Goal: Find specific page/section: Find specific page/section

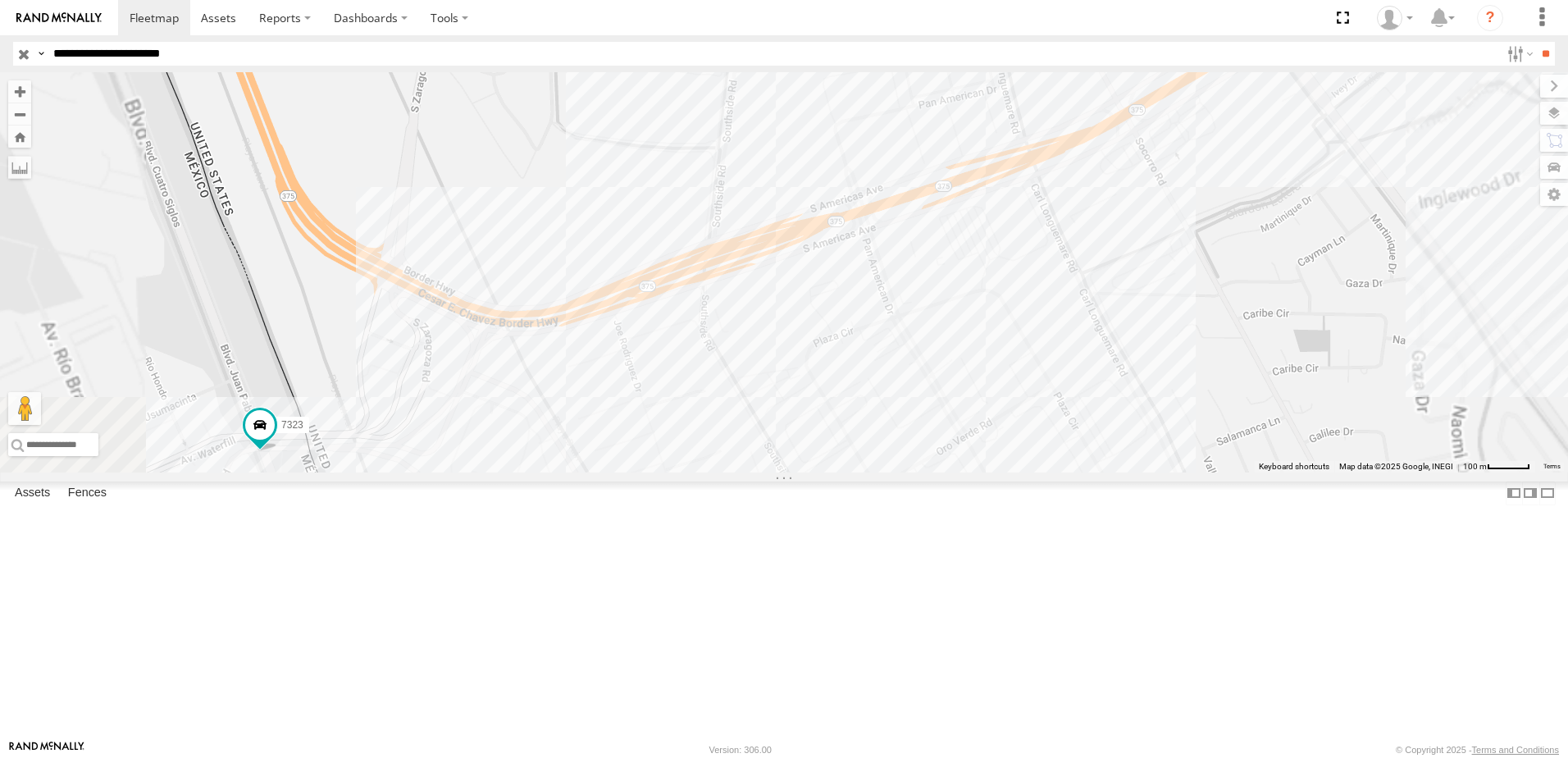
drag, startPoint x: 633, startPoint y: 576, endPoint x: 755, endPoint y: 472, distance: 160.3
click at [743, 473] on div "7323 8736 0758 558 338" at bounding box center [784, 273] width 1568 height 400
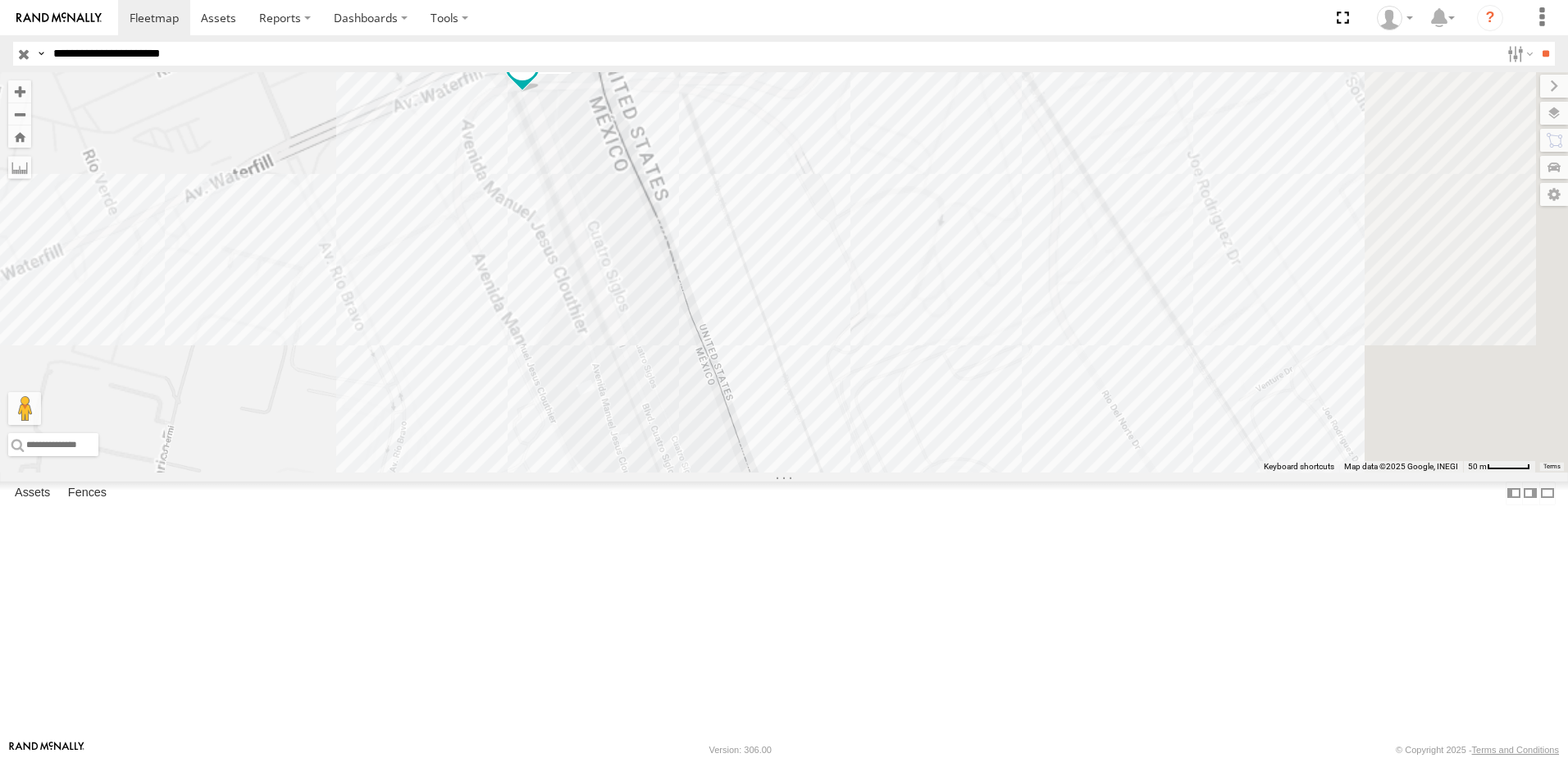
drag, startPoint x: 759, startPoint y: 558, endPoint x: 735, endPoint y: 413, distance: 147.0
click at [738, 421] on div "7323 0758 338" at bounding box center [784, 273] width 1568 height 400
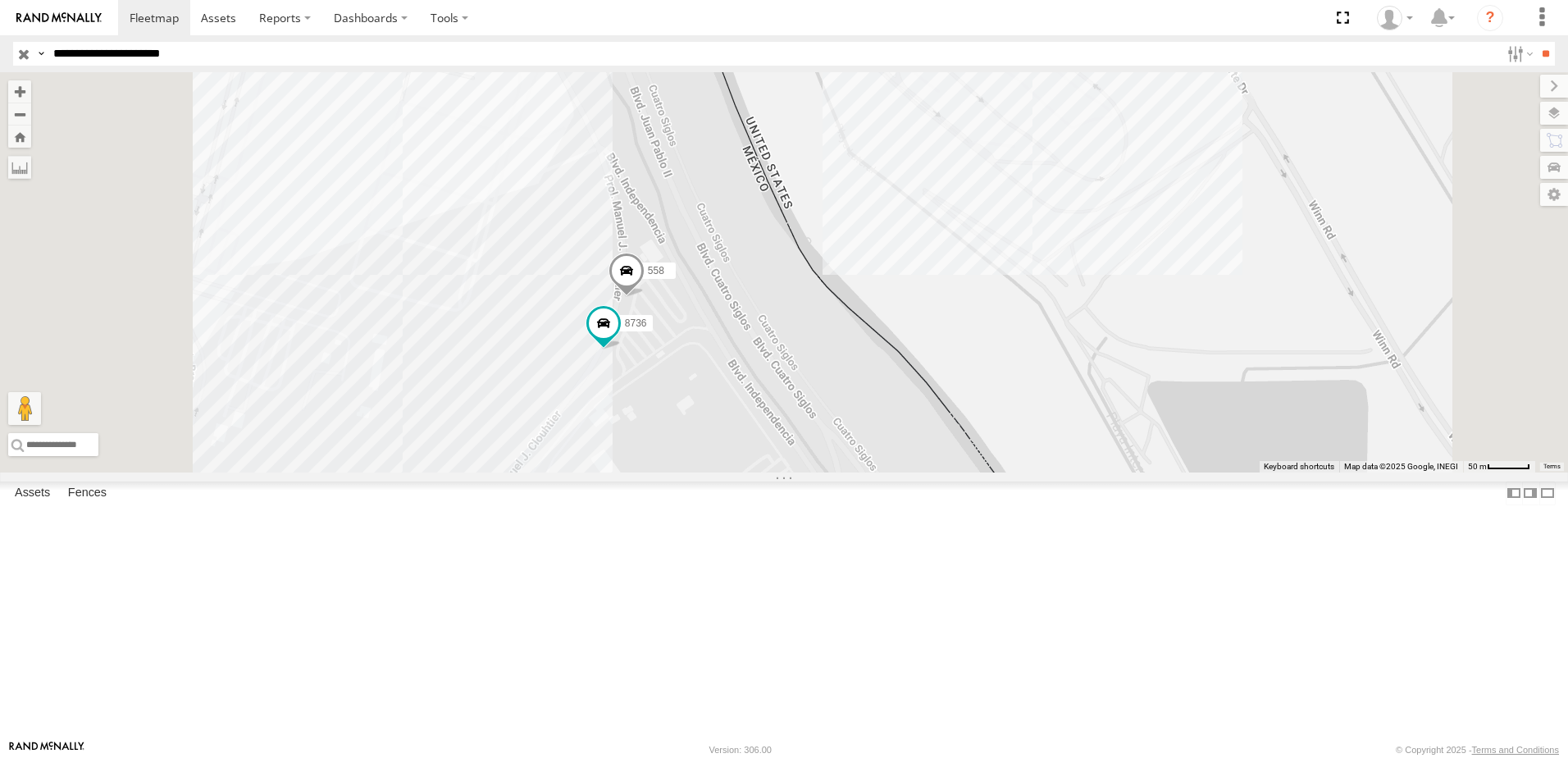
click at [1038, 473] on div "7323 0758 338 8736 558" at bounding box center [784, 273] width 1568 height 400
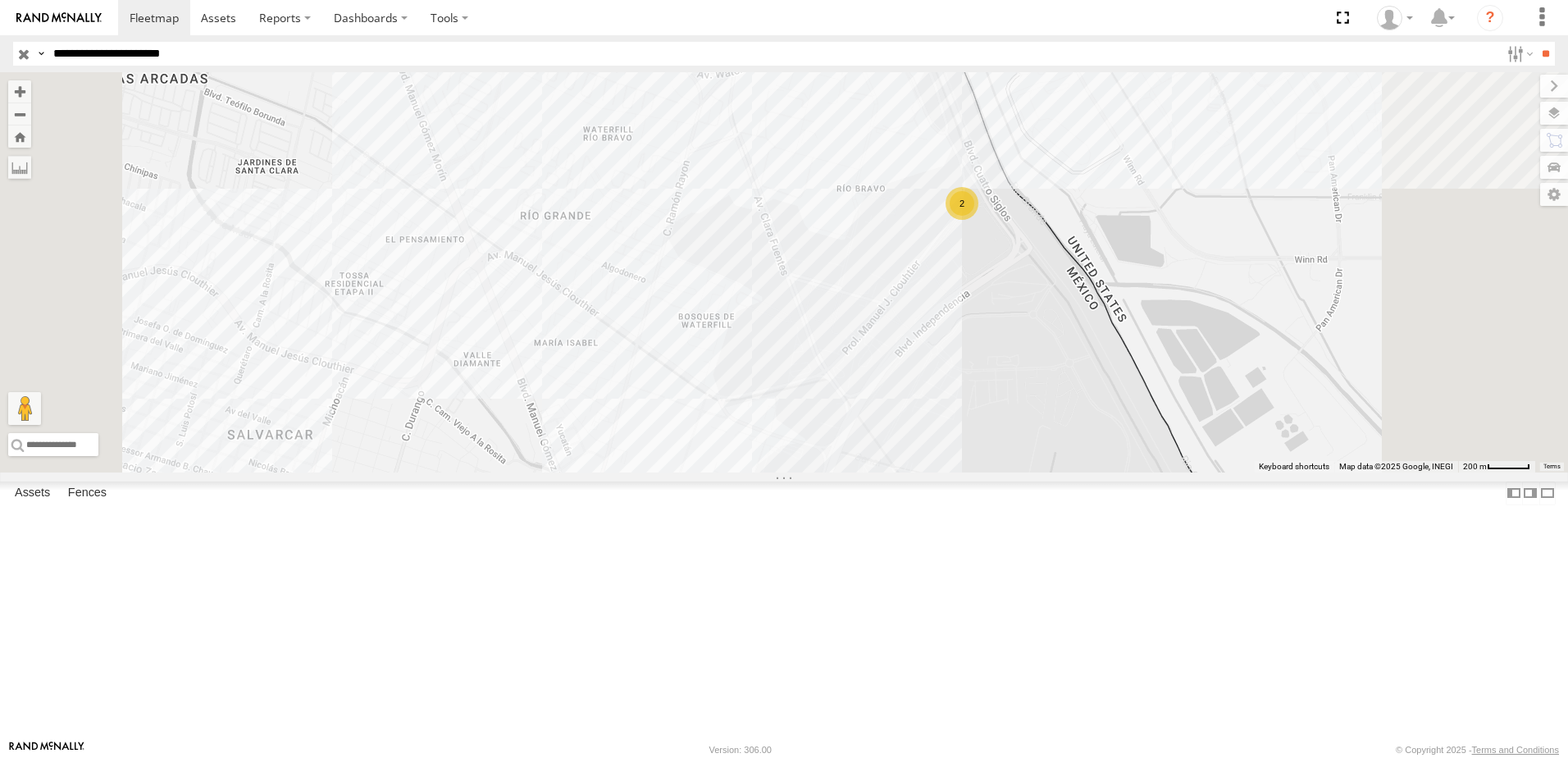
click at [1331, 238] on div "7323 0758 338 2" at bounding box center [784, 273] width 1568 height 400
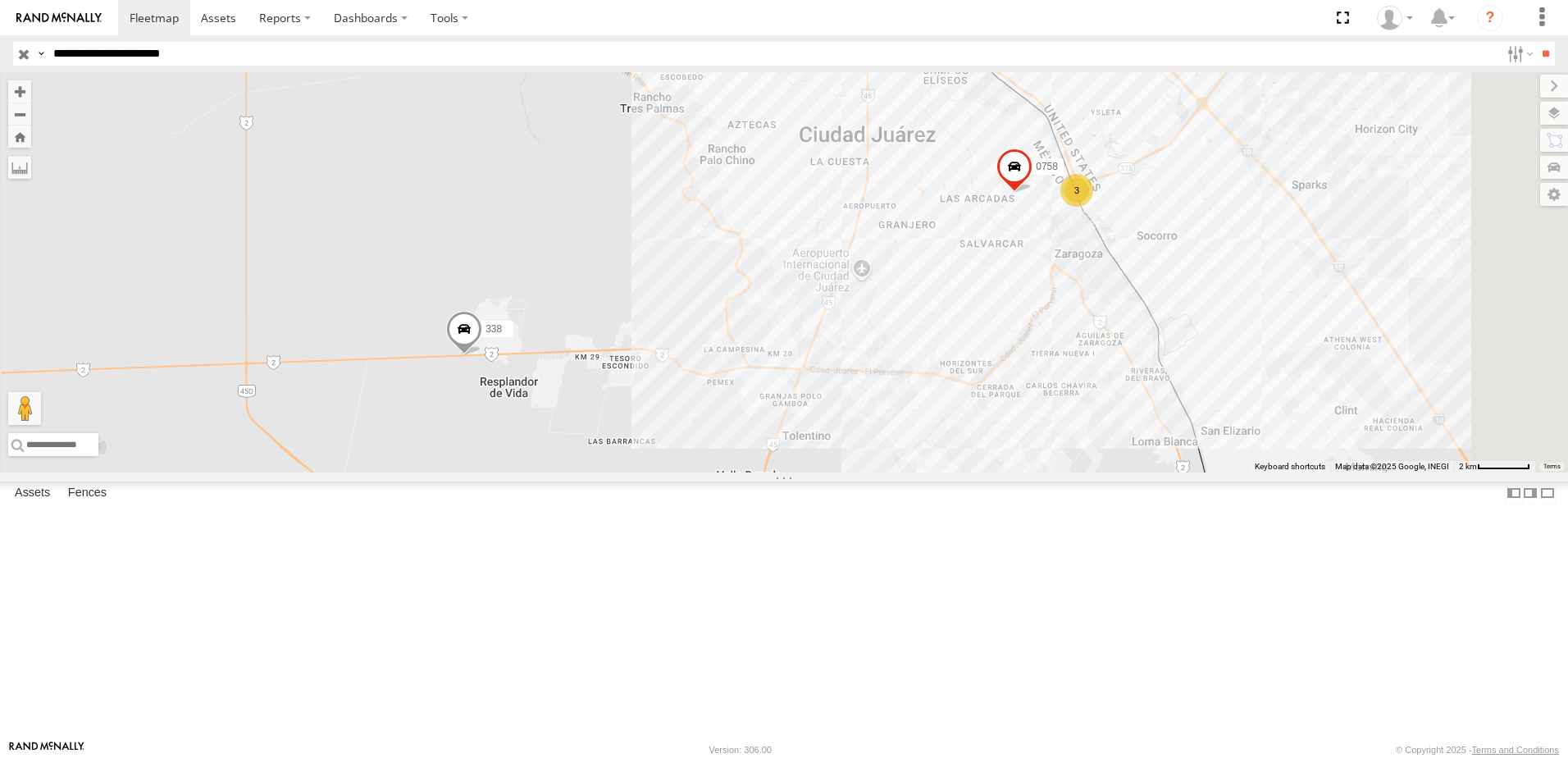
drag, startPoint x: 951, startPoint y: 291, endPoint x: 873, endPoint y: 343, distance: 93.7
click at [882, 340] on div "0758 3 338" at bounding box center [784, 273] width 1568 height 400
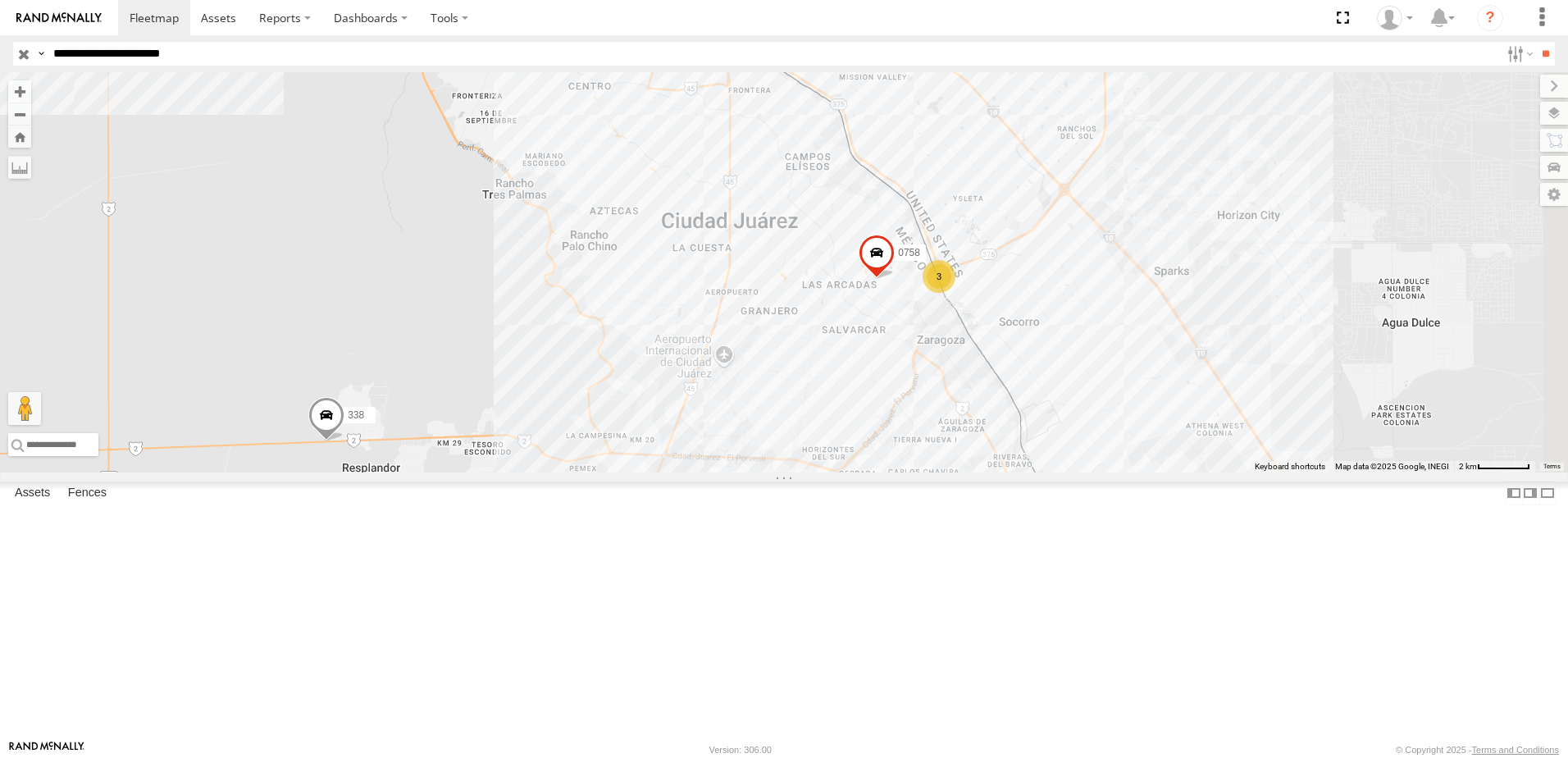
drag, startPoint x: 867, startPoint y: 472, endPoint x: 812, endPoint y: 515, distance: 69.8
click at [818, 473] on div "0758 3 338" at bounding box center [784, 273] width 1568 height 400
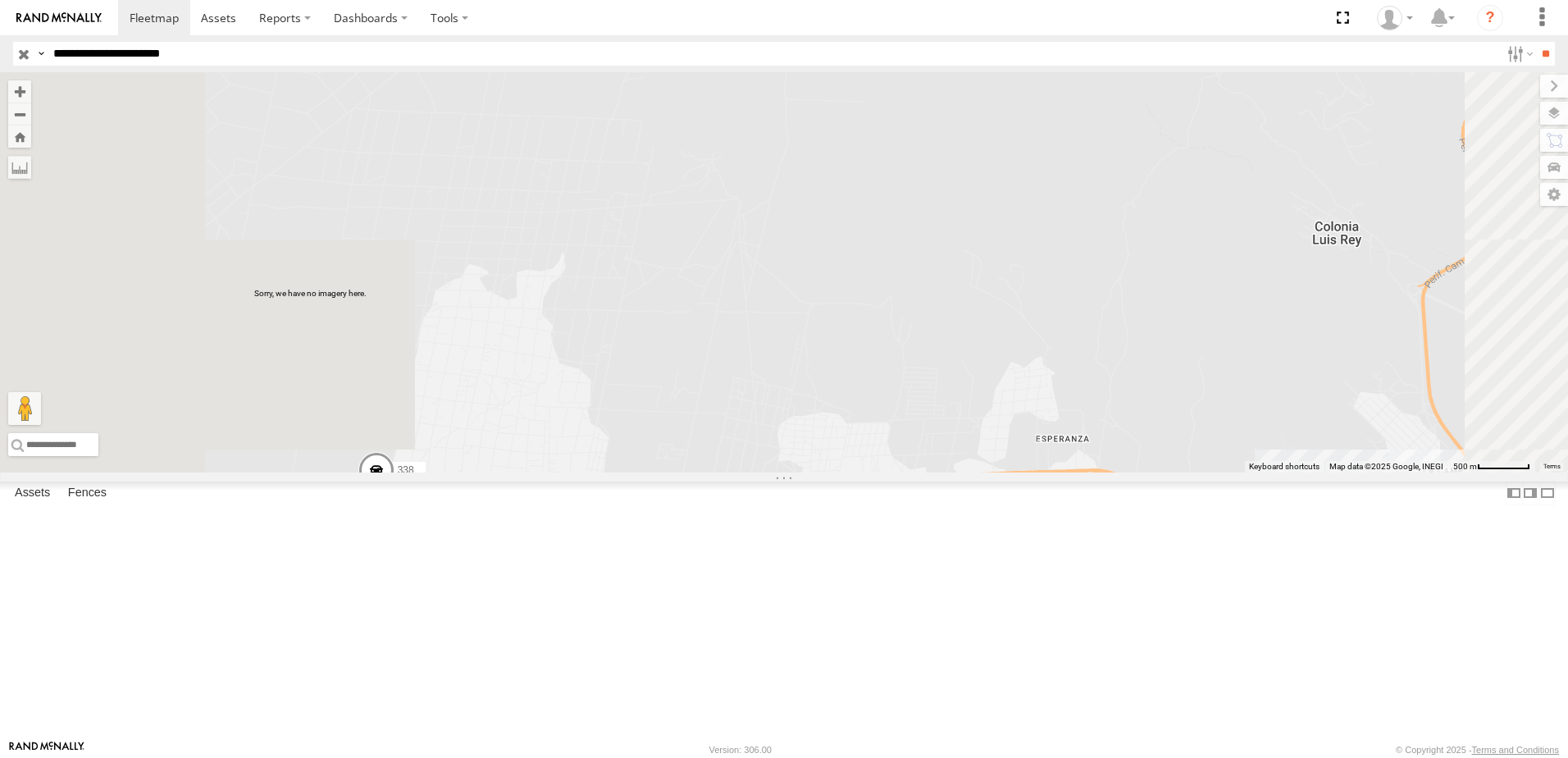
click at [395, 497] on span at bounding box center [376, 474] width 36 height 45
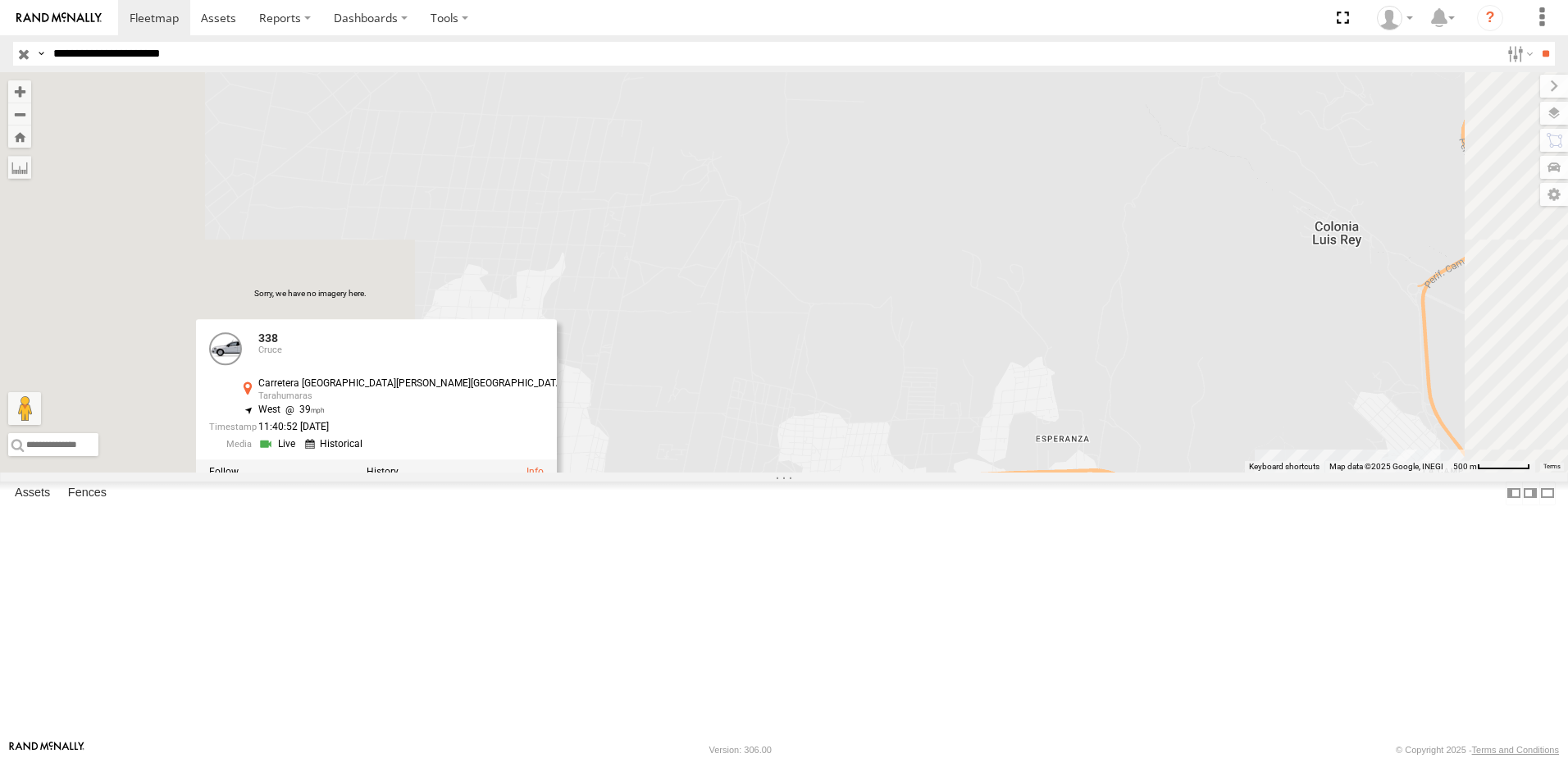
click at [900, 473] on div "0758 338 338 Cruce Carretera Ciudad Juárez-Janos Tarahumaras 31.61177 , -106.59…" at bounding box center [784, 273] width 1568 height 400
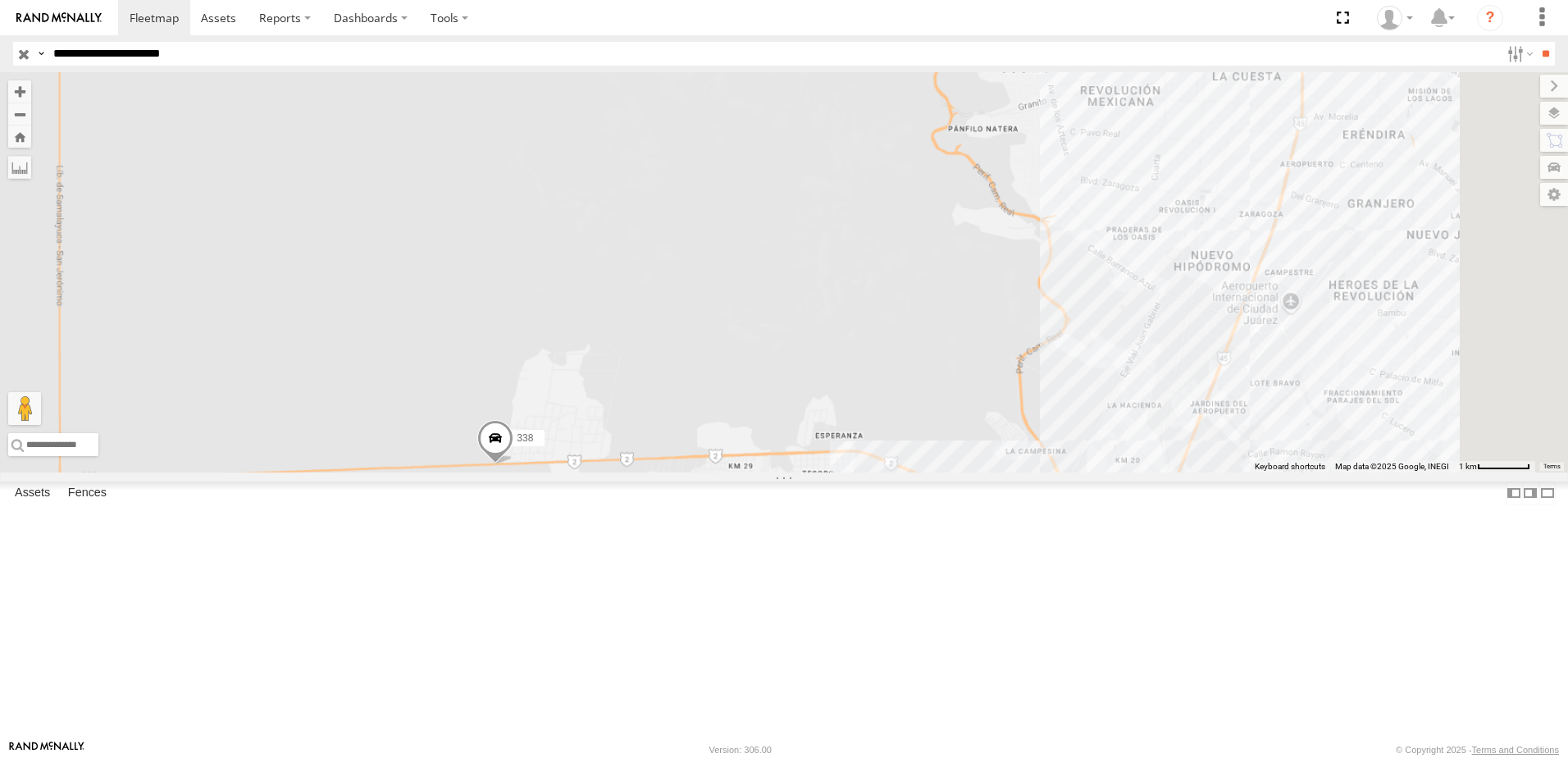
drag, startPoint x: 1034, startPoint y: 528, endPoint x: 852, endPoint y: 586, distance: 191.0
click at [955, 473] on div "0758 338" at bounding box center [784, 273] width 1568 height 400
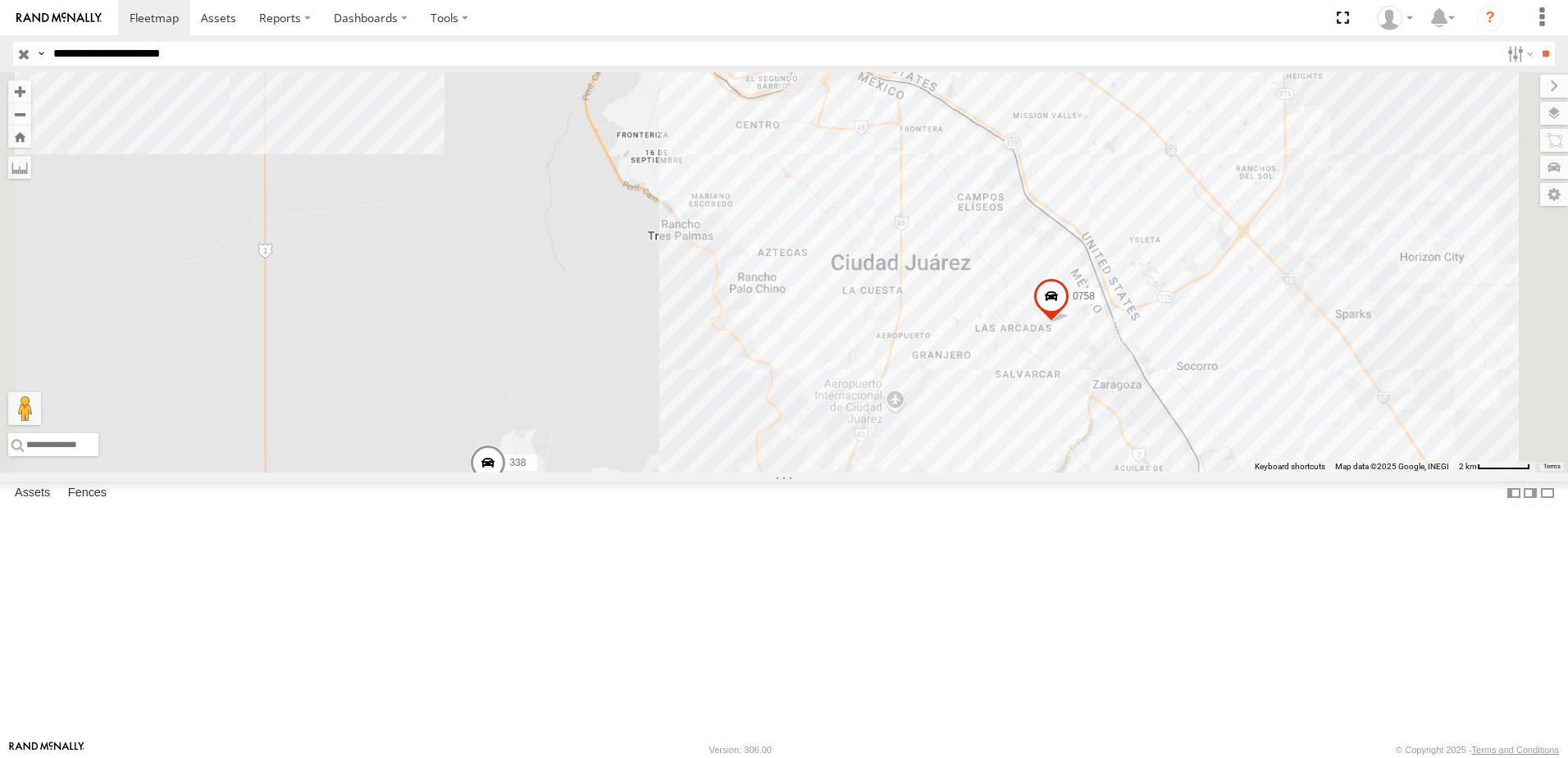
drag, startPoint x: 956, startPoint y: 616, endPoint x: 977, endPoint y: 624, distance: 22.5
click at [936, 473] on div "0758 338" at bounding box center [784, 273] width 1568 height 400
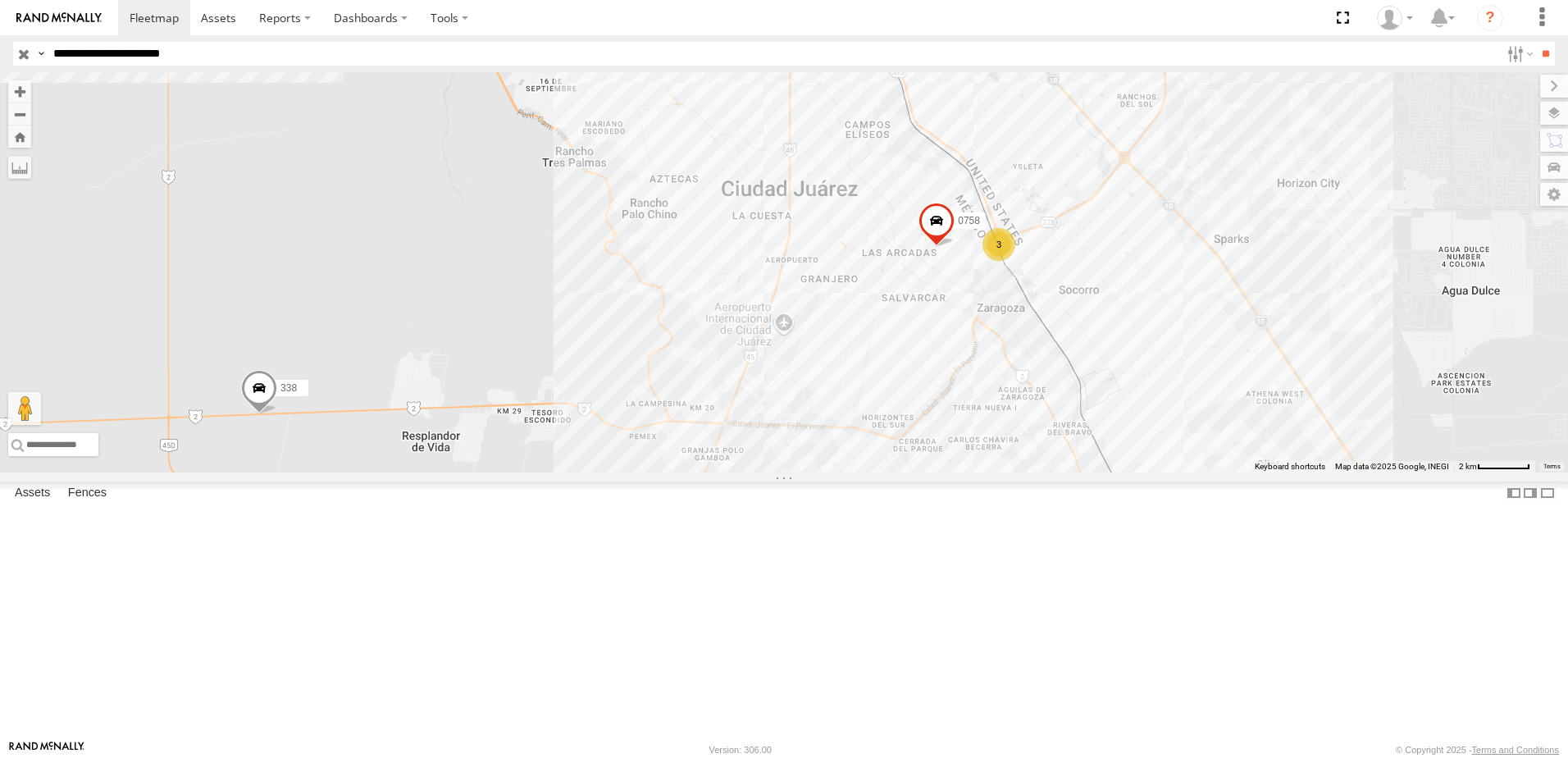
drag, startPoint x: 1253, startPoint y: 471, endPoint x: 1070, endPoint y: 519, distance: 189.2
click at [1079, 473] on div "3 0758 338" at bounding box center [784, 273] width 1568 height 400
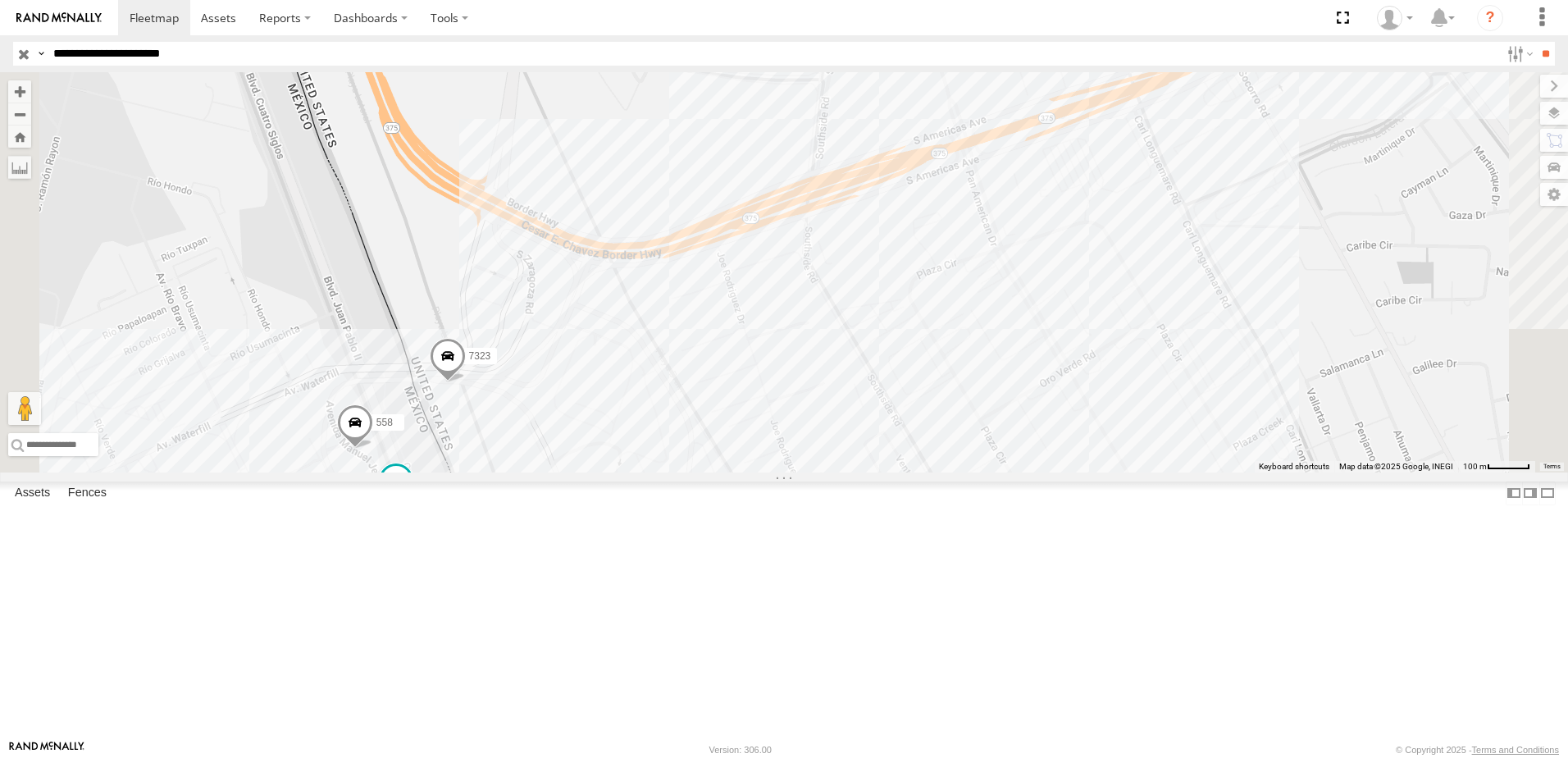
drag, startPoint x: 716, startPoint y: 569, endPoint x: 730, endPoint y: 548, distance: 25.2
click at [723, 473] on div "0758 338 7323 8736 558" at bounding box center [784, 273] width 1568 height 400
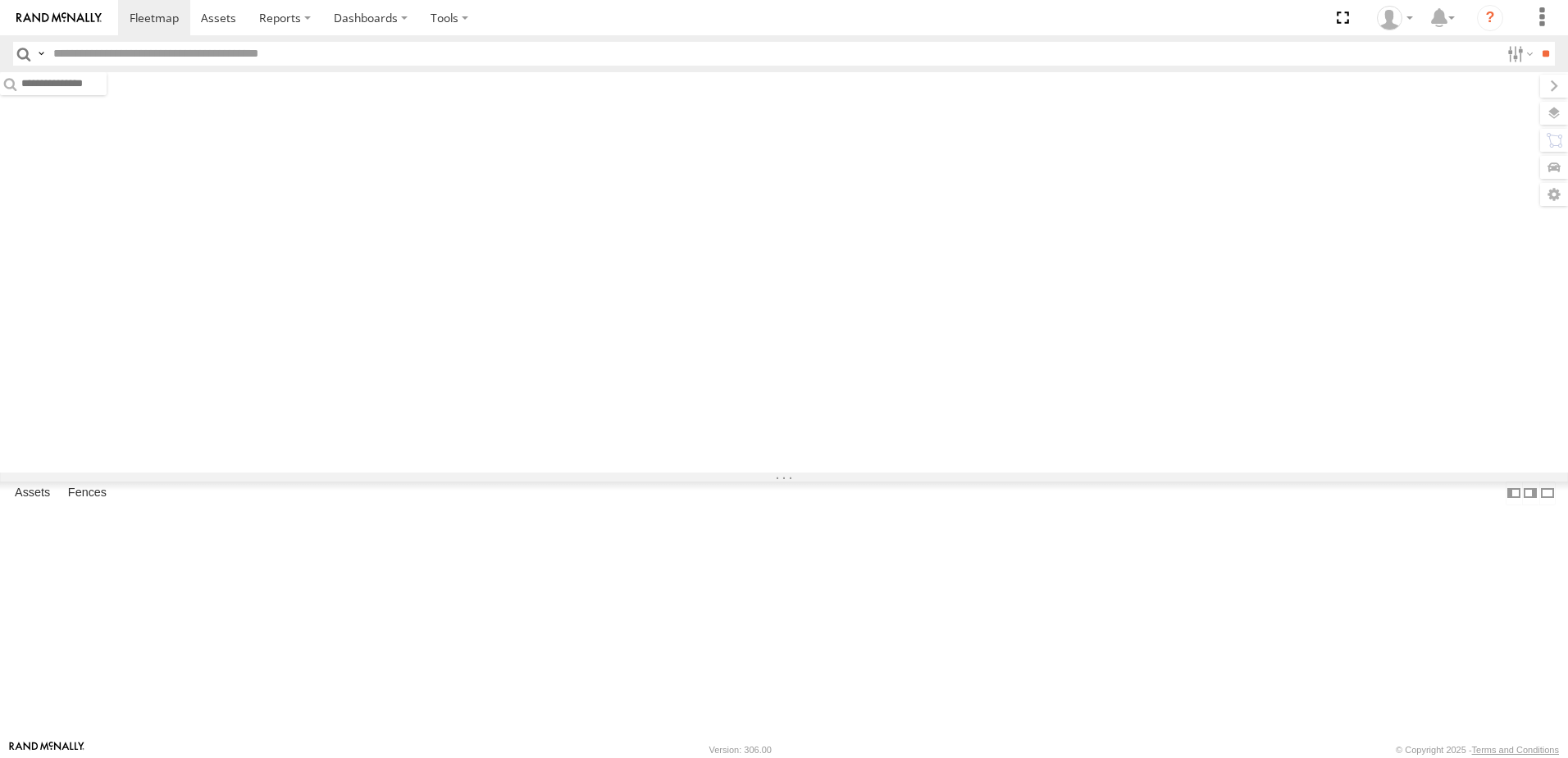
type input "**********"
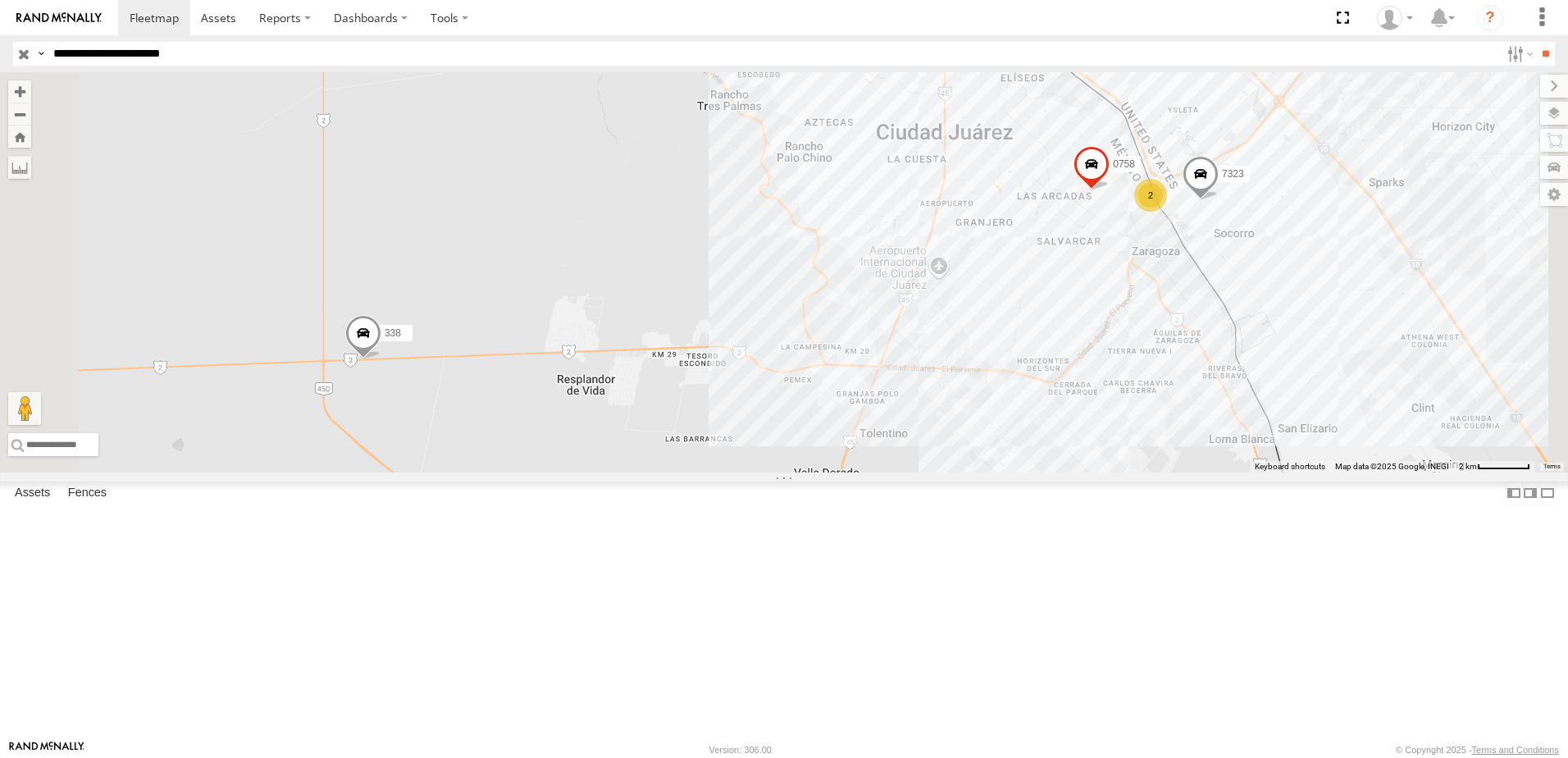
drag, startPoint x: 1405, startPoint y: 395, endPoint x: 1310, endPoint y: 428, distance: 100.6
click at [1337, 424] on div "7323 2 0758 338" at bounding box center [784, 273] width 1568 height 400
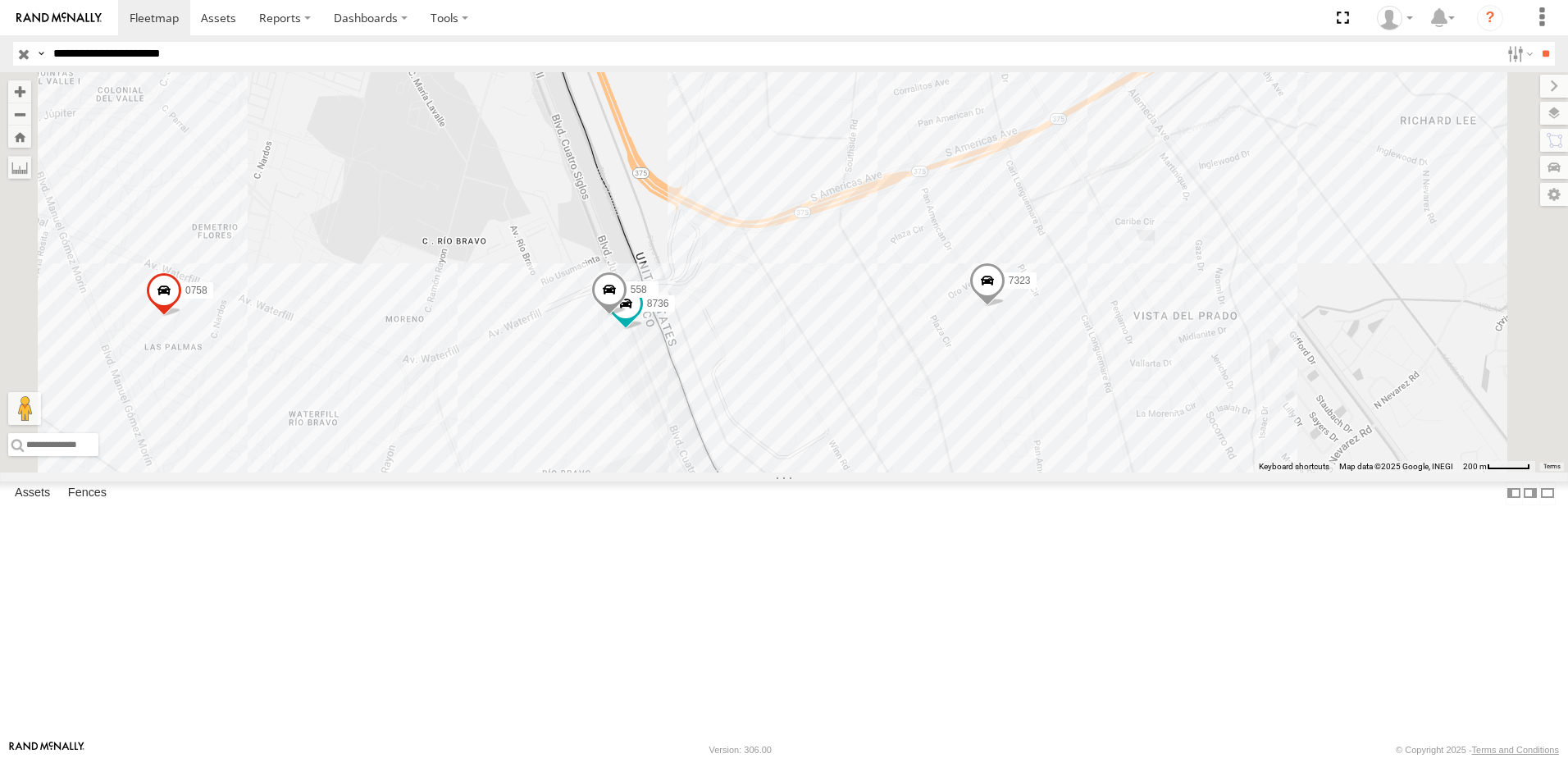
drag, startPoint x: 1245, startPoint y: 391, endPoint x: 1261, endPoint y: 444, distance: 55.4
click at [1261, 444] on div "7323 0758 338 8736 558" at bounding box center [784, 273] width 1568 height 400
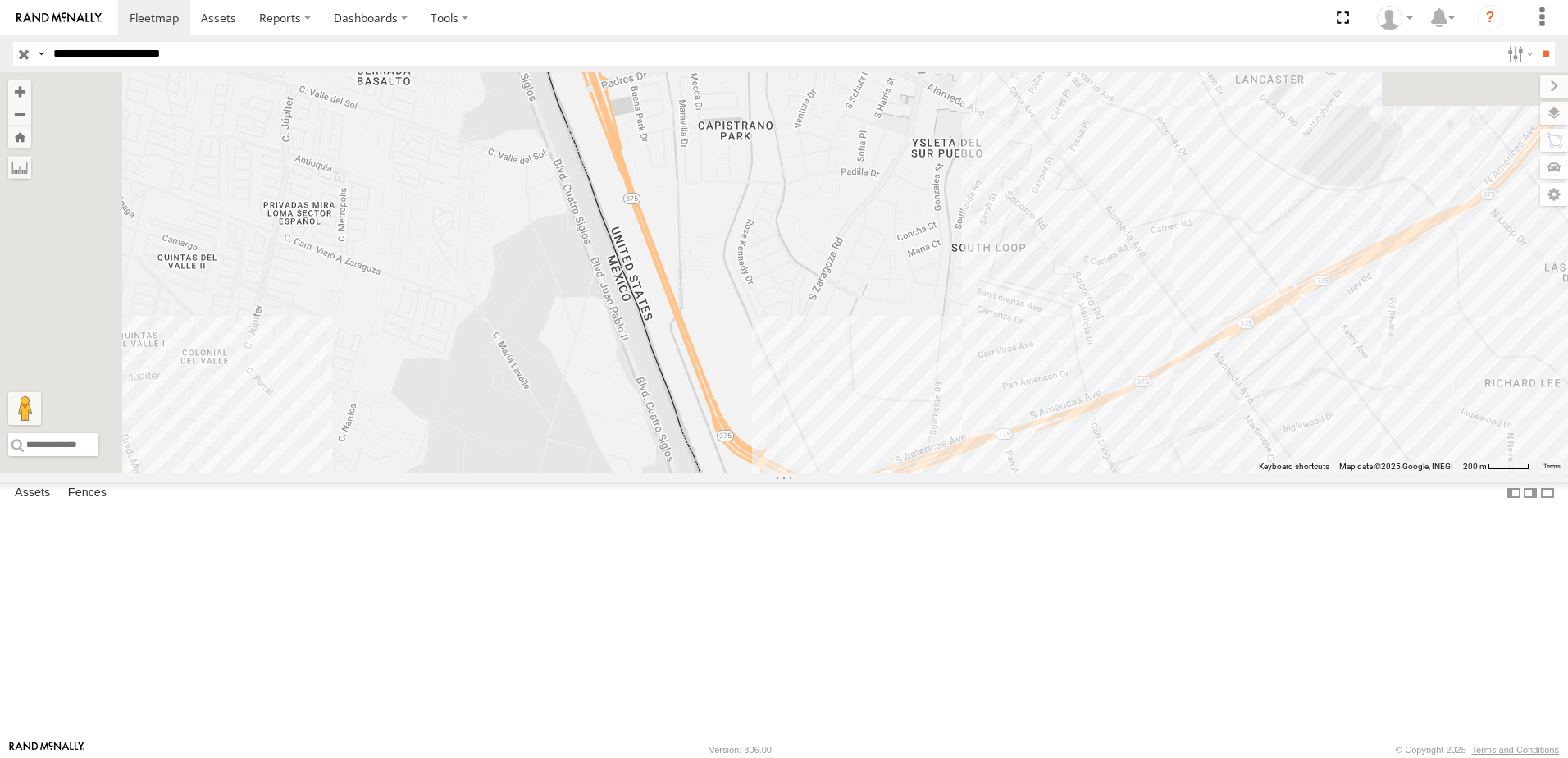
drag, startPoint x: 993, startPoint y: 396, endPoint x: 1111, endPoint y: 466, distance: 137.2
click at [1073, 446] on div "7323 0758 338 8736 558" at bounding box center [784, 273] width 1568 height 400
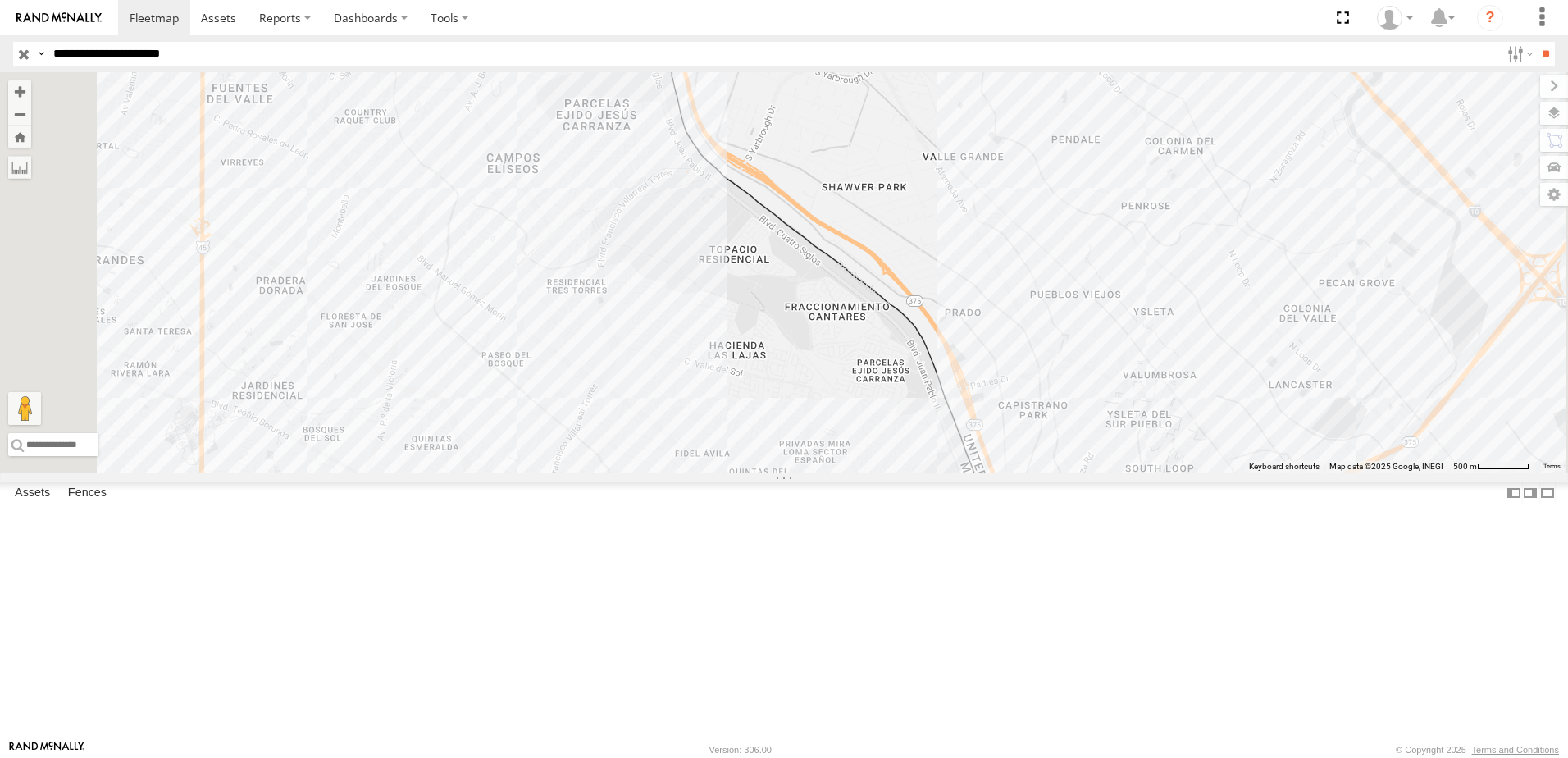
drag, startPoint x: 890, startPoint y: 395, endPoint x: 979, endPoint y: 483, distance: 125.2
click at [969, 473] on div "7323 0758 338 2" at bounding box center [784, 273] width 1568 height 400
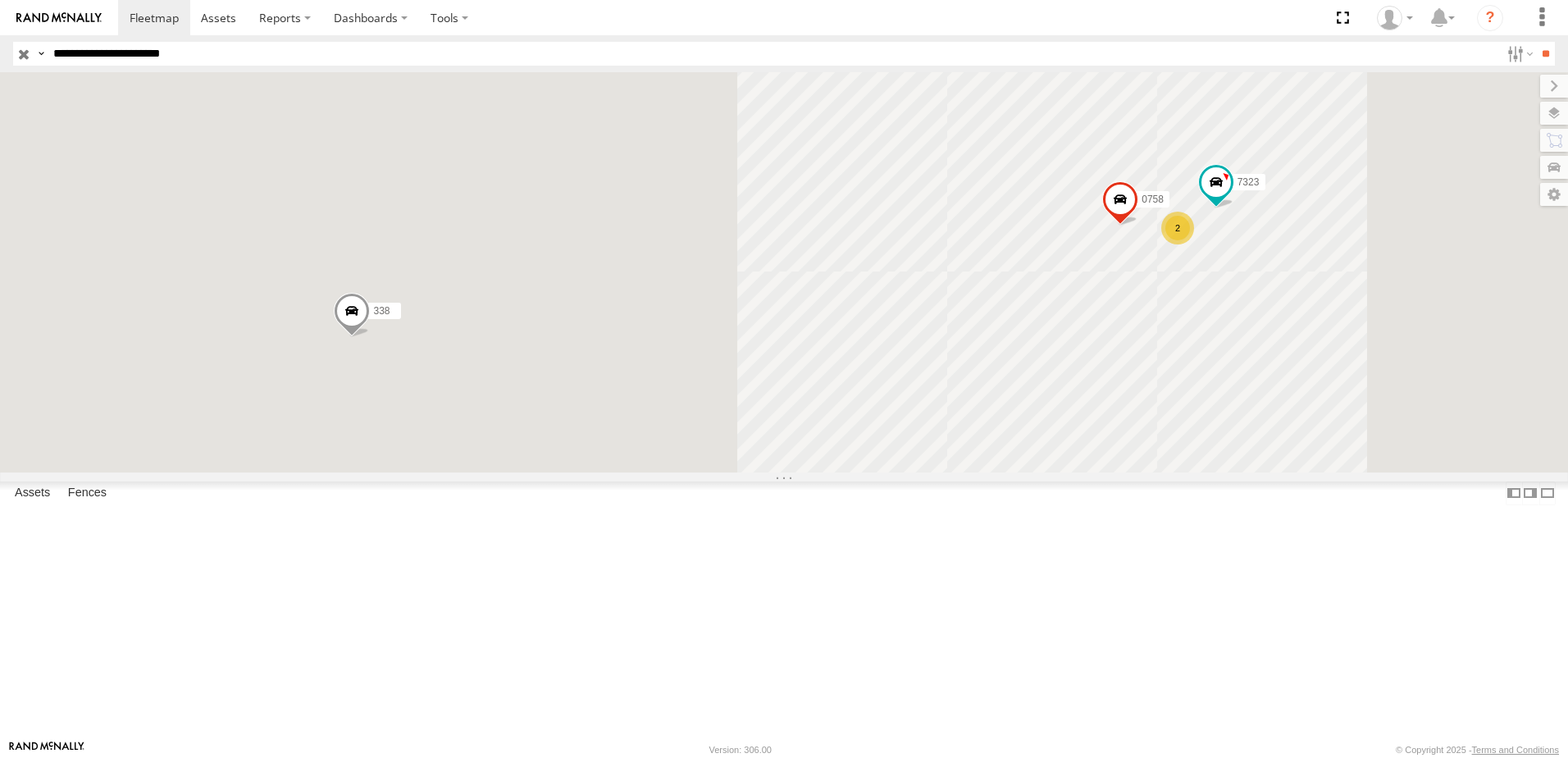
click at [1021, 392] on div "7323 2 0758 338" at bounding box center [784, 273] width 1568 height 400
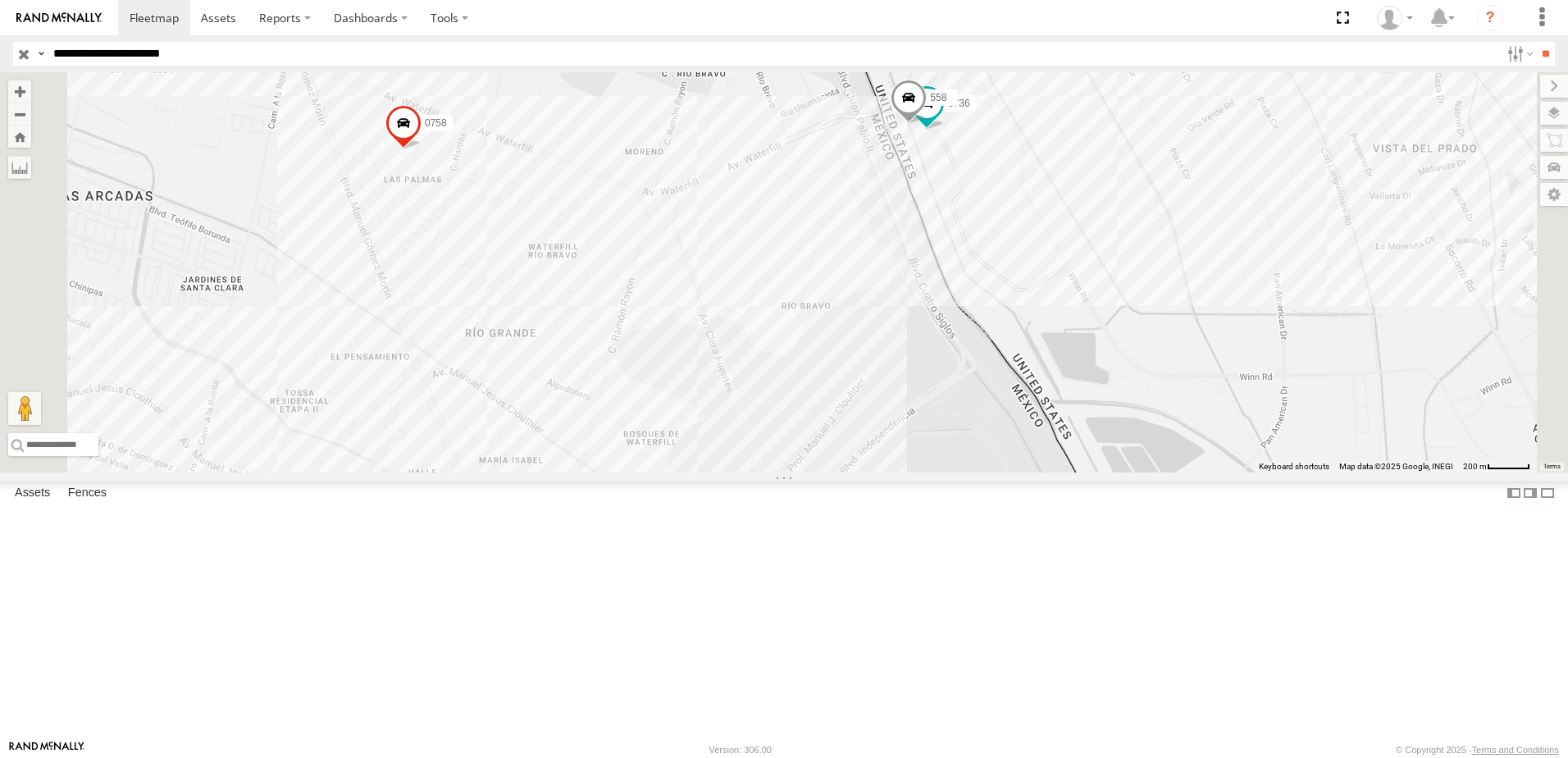
drag, startPoint x: 1101, startPoint y: 338, endPoint x: 1077, endPoint y: 338, distance: 24.0
click at [1090, 338] on div "7323 0758 338 8736 558" at bounding box center [784, 273] width 1568 height 400
